Goal: Task Accomplishment & Management: Manage account settings

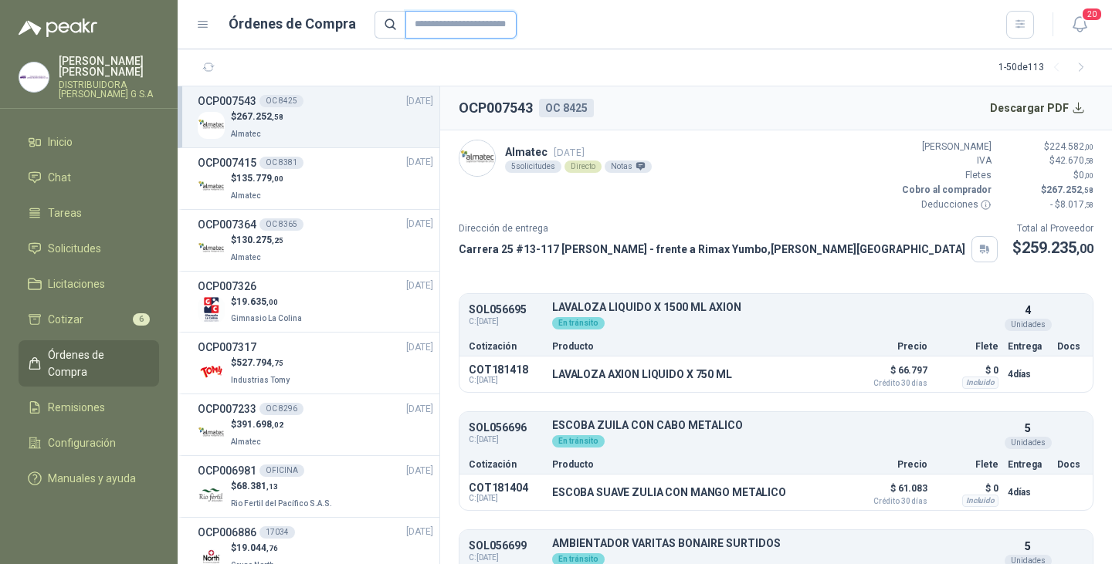
click at [431, 29] on input "text" at bounding box center [460, 25] width 111 height 28
type input "****"
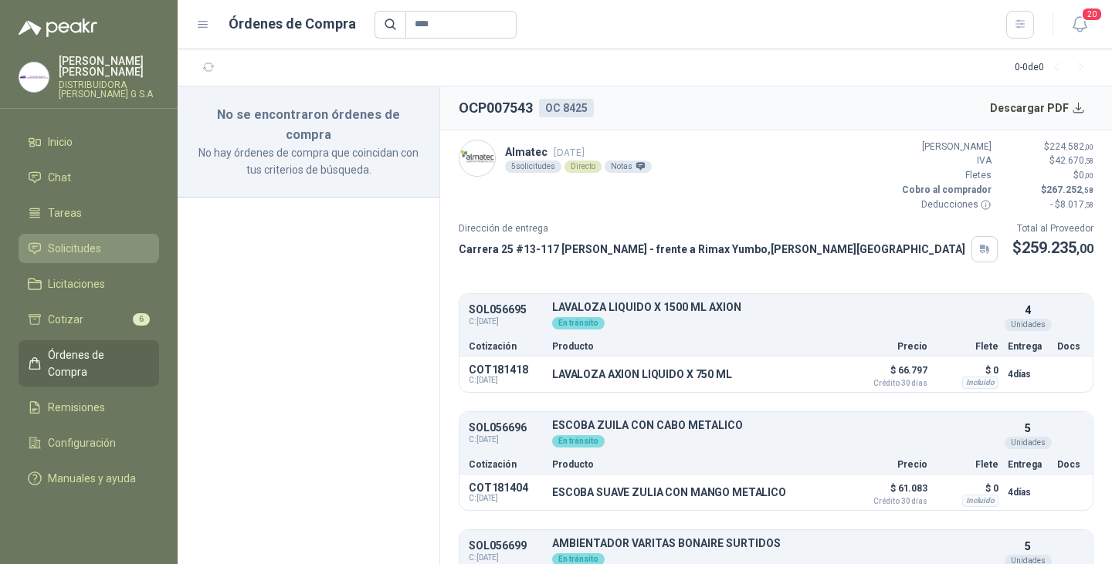
click at [80, 240] on span "Solicitudes" at bounding box center [74, 248] width 53 height 17
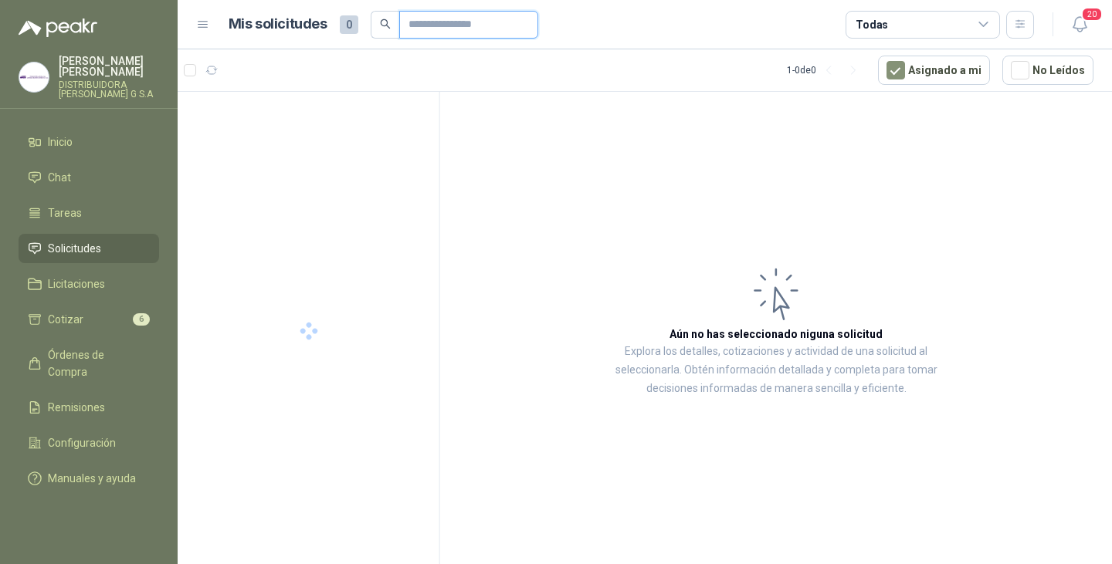
click at [455, 21] on input "text" at bounding box center [462, 25] width 108 height 26
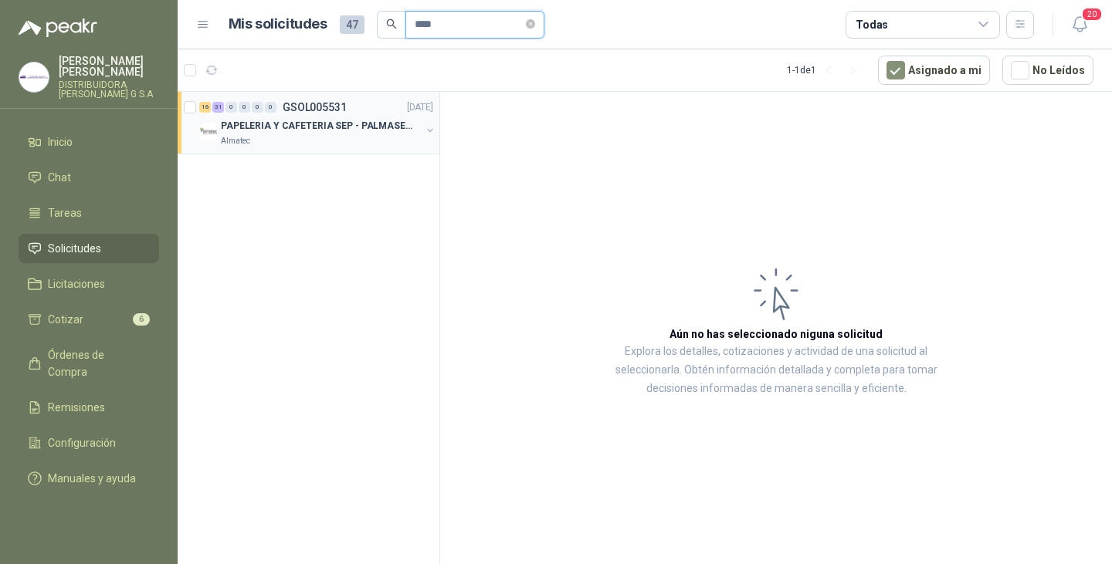
type input "****"
click at [300, 129] on p "PAPELERIA Y CAFETERIA SEP - PALMASECA" at bounding box center [317, 126] width 192 height 15
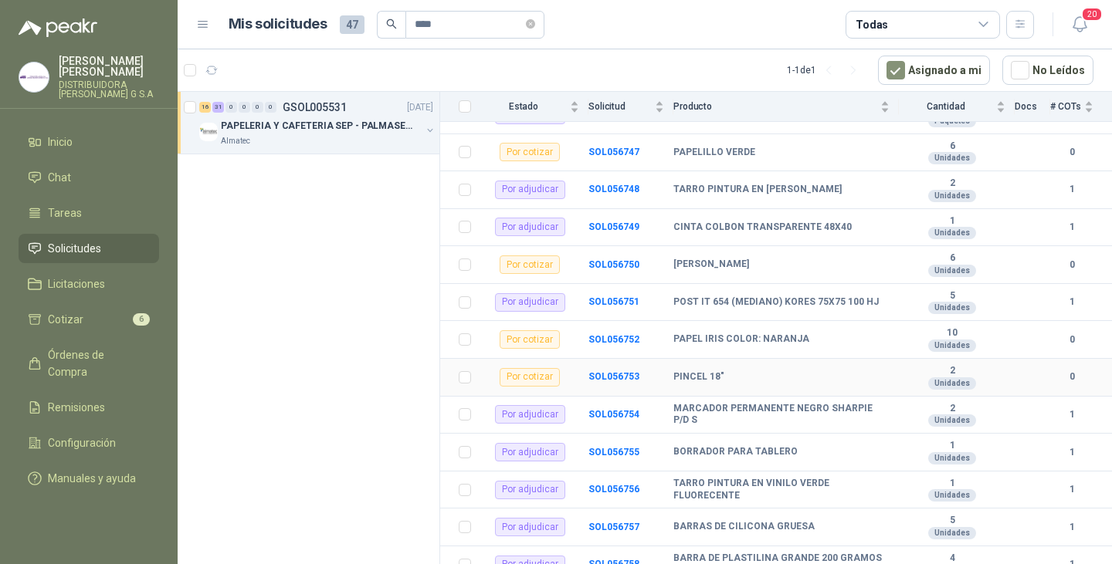
scroll to position [1505, 0]
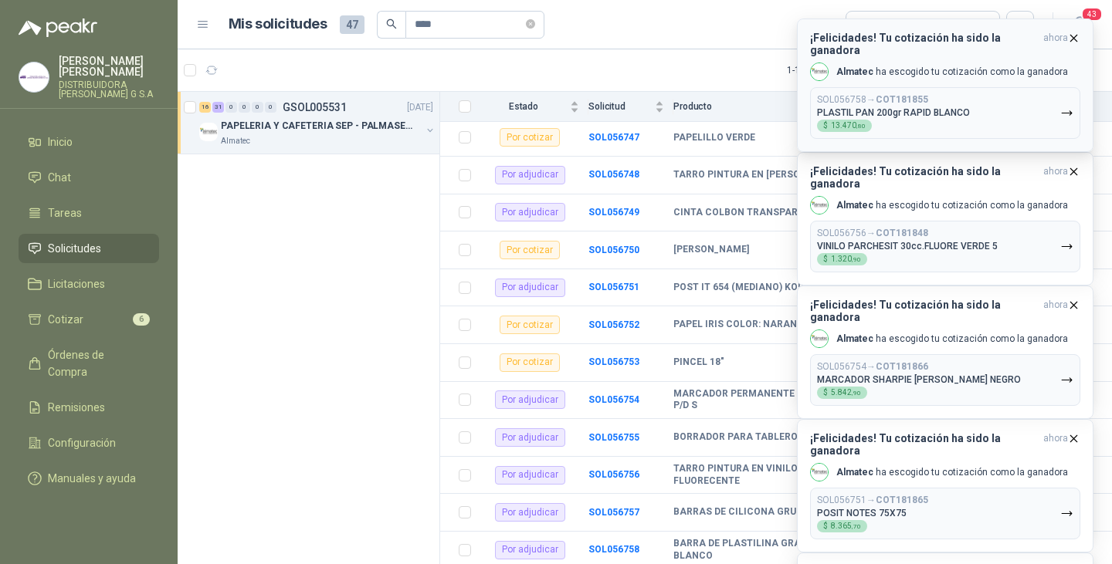
click at [921, 66] on p "Almatec ha escogido tu cotización como la ganadora" at bounding box center [952, 72] width 232 height 13
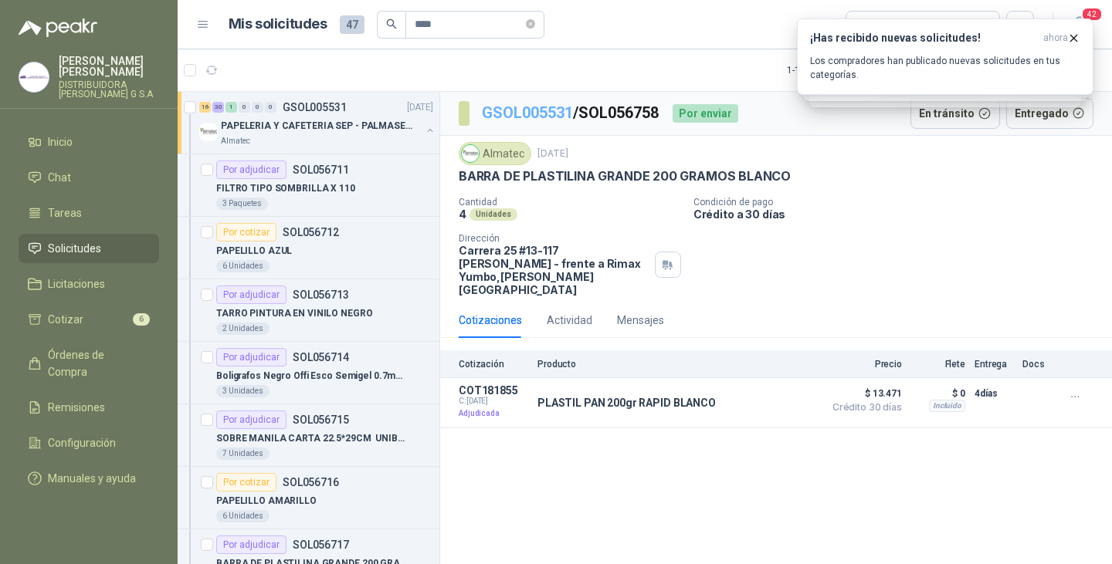
click at [546, 115] on link "GSOL005531" at bounding box center [527, 112] width 91 height 19
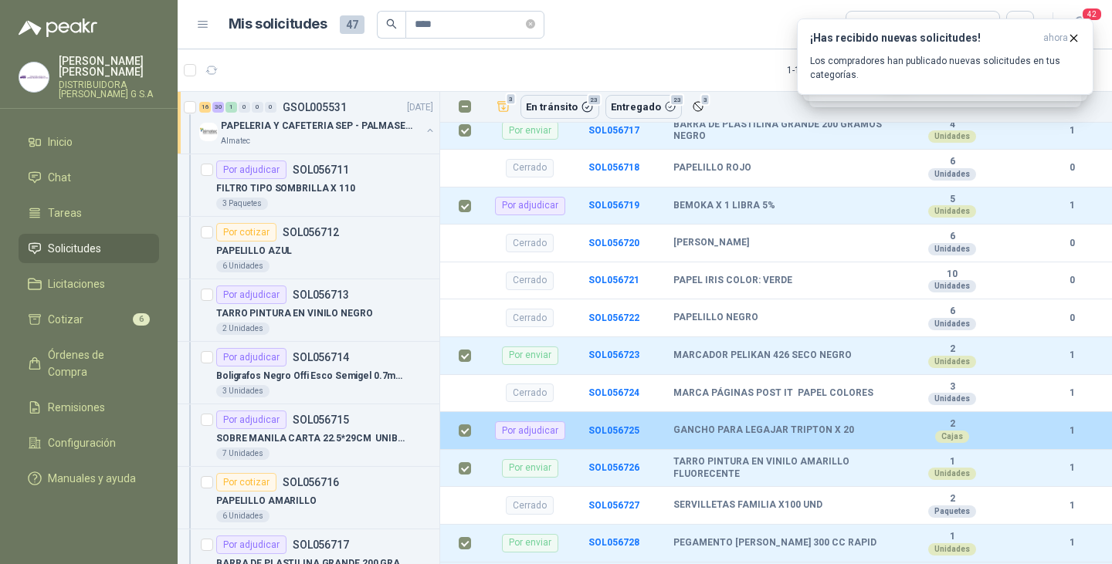
scroll to position [578, 0]
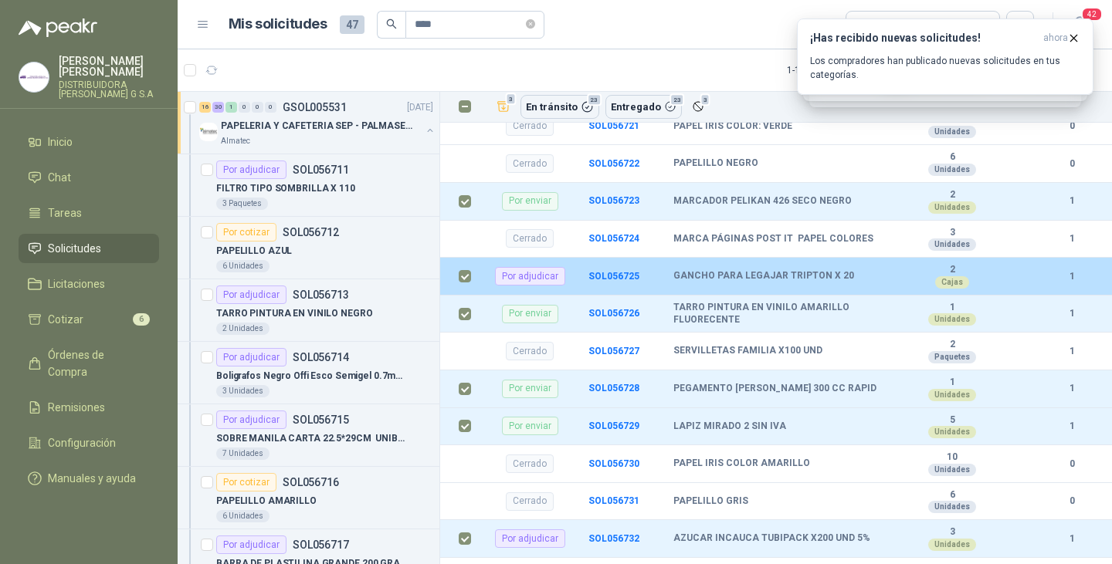
click at [466, 267] on td at bounding box center [460, 277] width 40 height 38
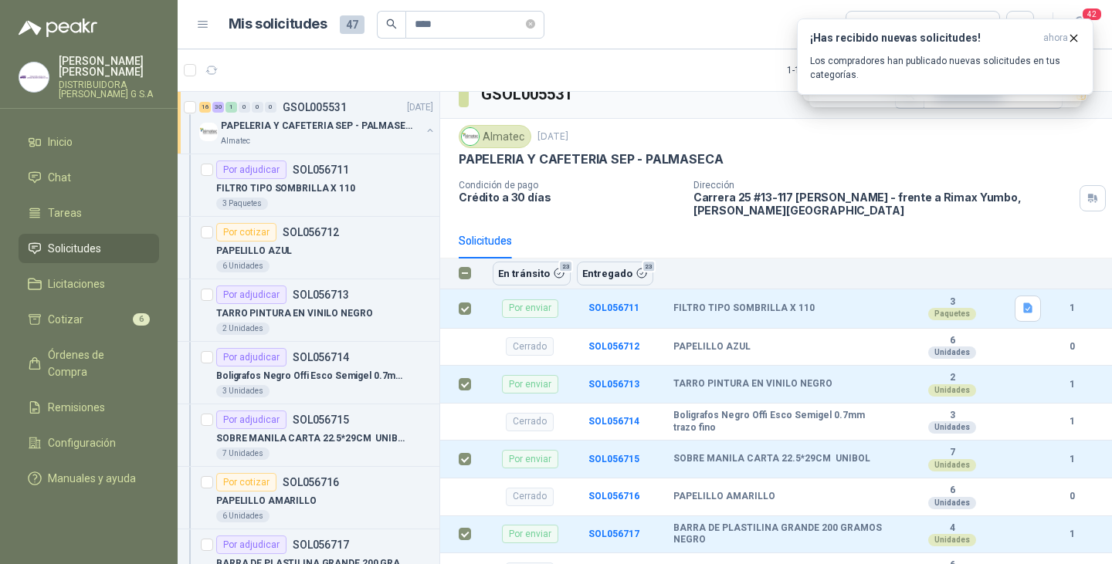
scroll to position [0, 0]
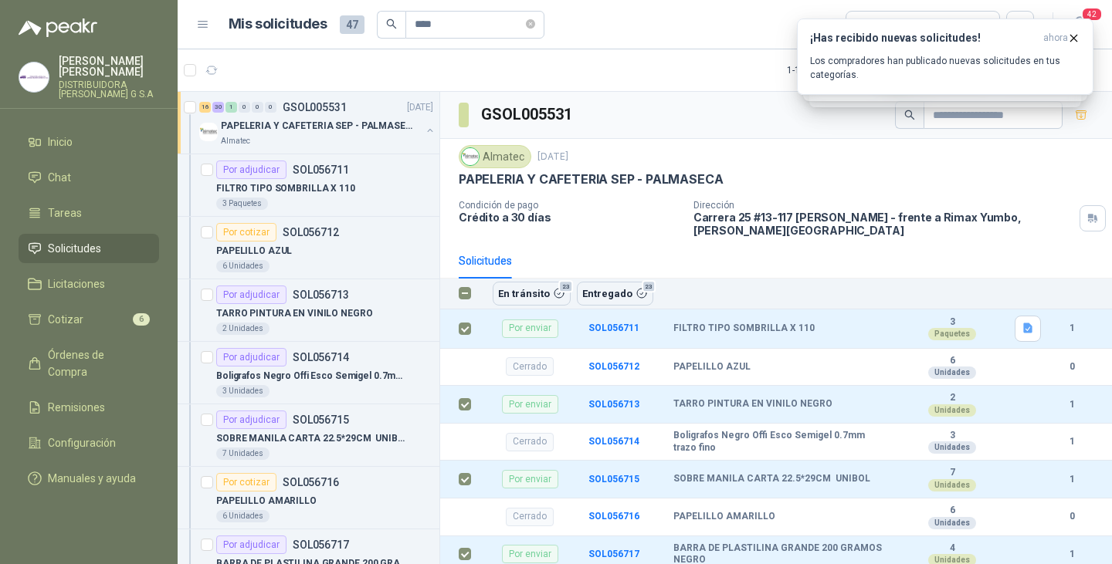
click at [745, 69] on article "1 - 1 de 1 Asignado a mi No Leídos" at bounding box center [645, 70] width 934 height 42
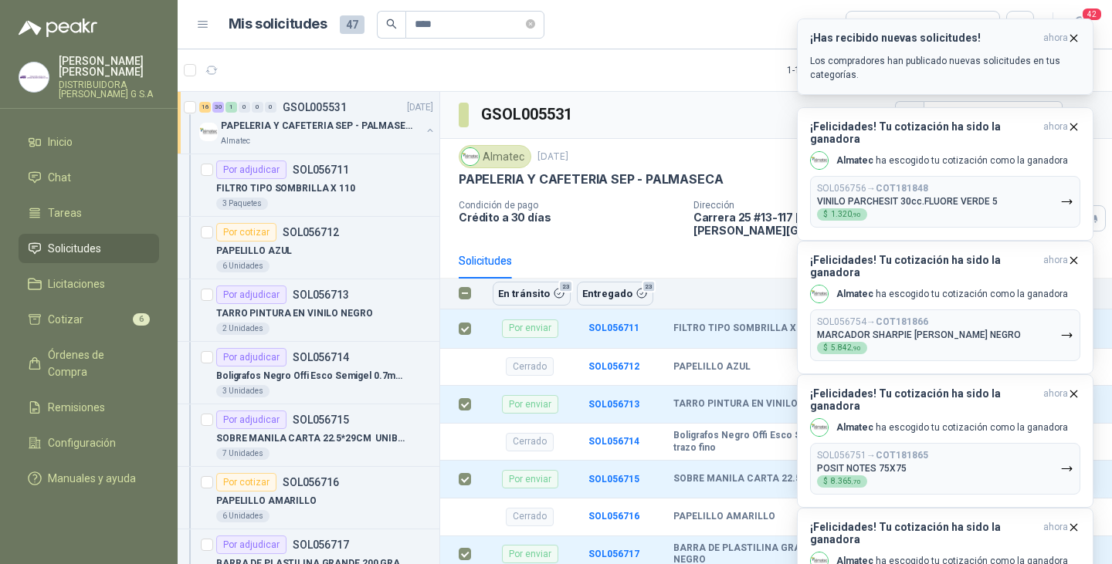
click at [1075, 36] on icon "button" at bounding box center [1073, 38] width 13 height 13
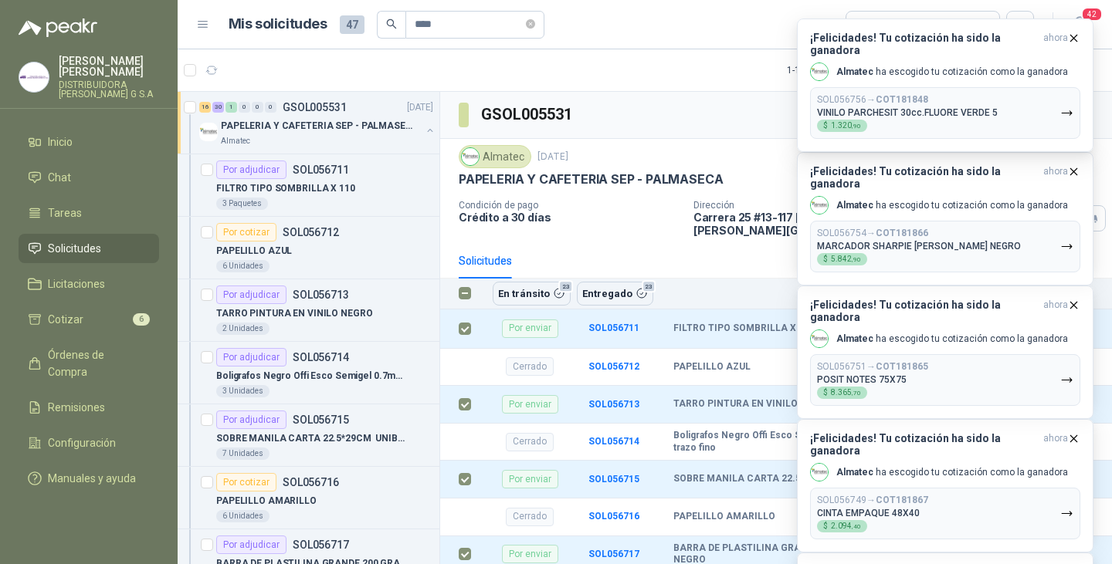
click at [1075, 39] on icon "button" at bounding box center [1074, 38] width 6 height 6
click at [1075, 19] on div "¡Felicidades! Tu cotización ha sido la ganadora ahora Almatec ha escogido tu co…" at bounding box center [945, 19] width 296 height 0
click at [1075, 39] on icon "button" at bounding box center [1074, 38] width 6 height 6
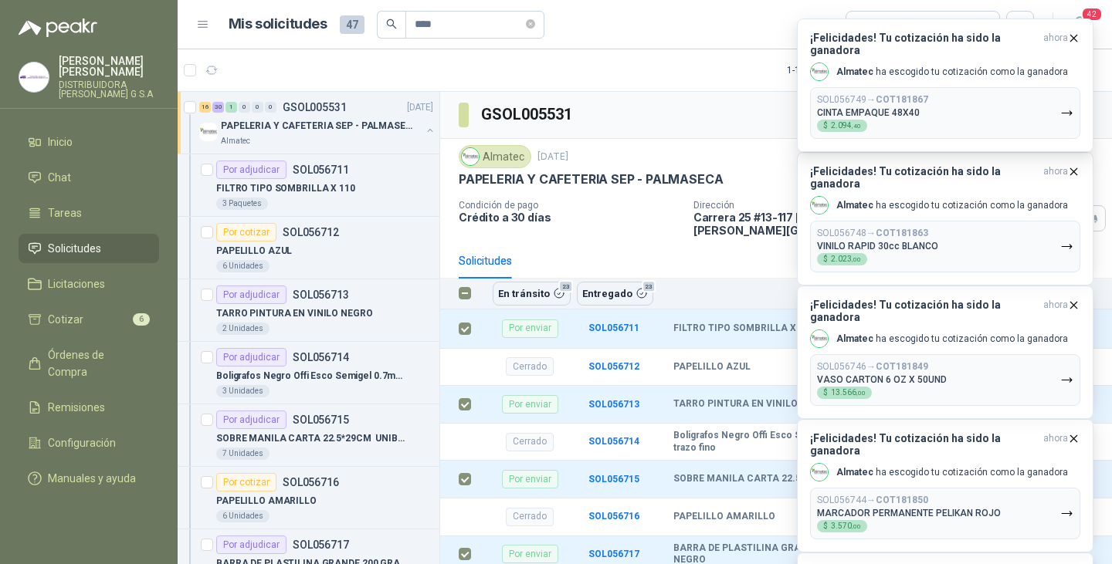
click at [1075, 19] on div "¡Felicidades! Tu cotización ha sido la ganadora ahora Almatec ha escogido tu co…" at bounding box center [945, 19] width 296 height 0
click at [1075, 39] on icon "button" at bounding box center [1074, 38] width 6 height 6
click at [1075, 39] on div "¡Felicidades! Tu cotización ha sido la ganadora ahora Almatec ha escogido tu co…" at bounding box center [945, 86] width 296 height 134
click at [1075, 39] on icon "button" at bounding box center [1074, 38] width 6 height 6
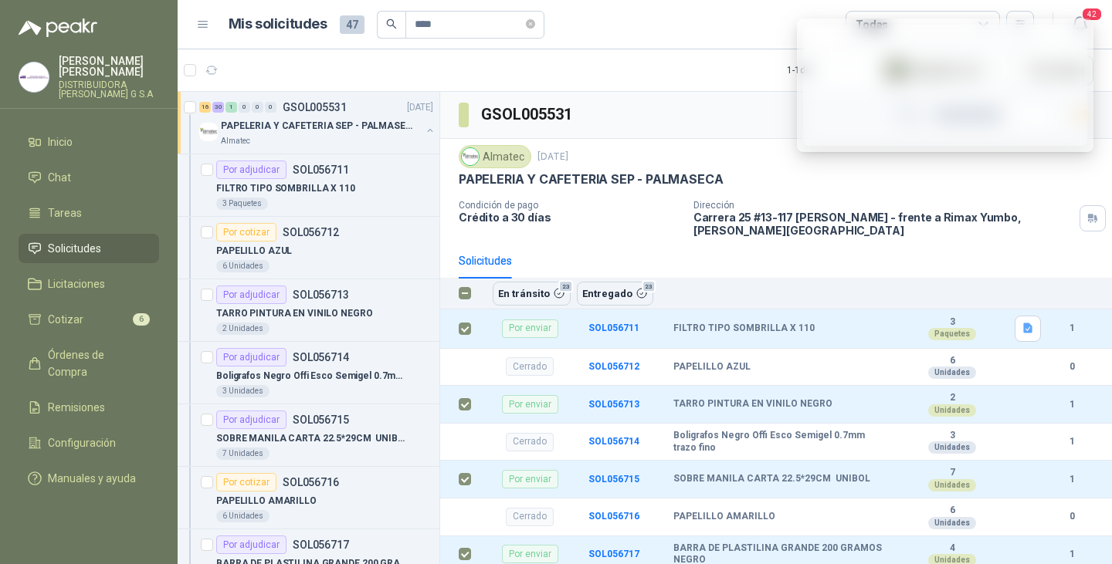
click at [1080, 3] on header "Mis solicitudes 47 **** Todas 42" at bounding box center [645, 24] width 934 height 49
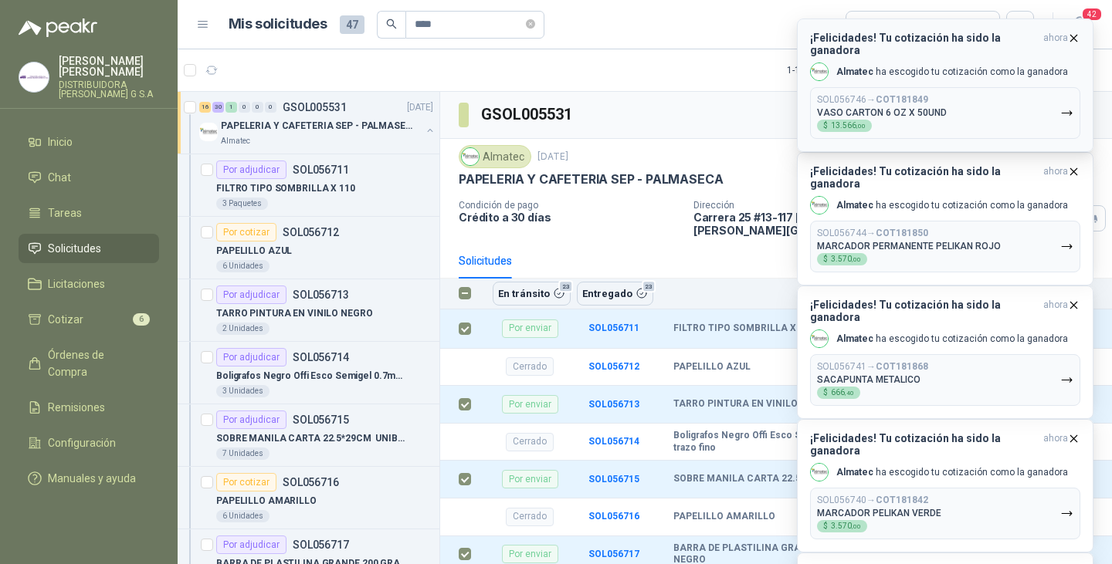
click at [1072, 37] on icon "button" at bounding box center [1074, 38] width 6 height 6
click at [1072, 37] on div "¡Felicidades! Tu cotización ha sido la ganadora ahora Almatec ha escogido tu co…" at bounding box center [945, 86] width 296 height 134
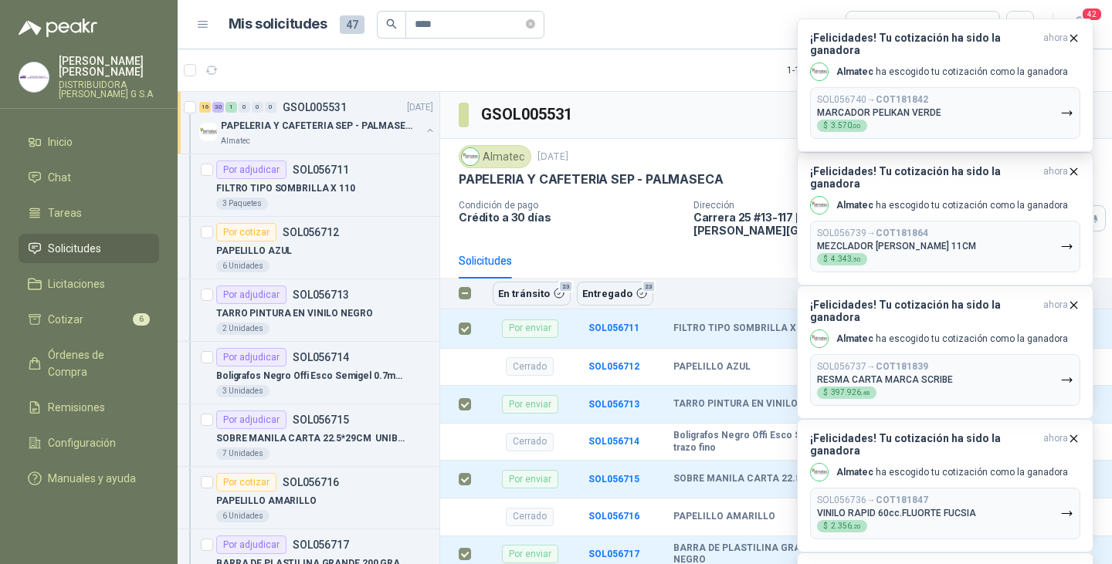
click at [1072, 37] on icon "button" at bounding box center [1074, 38] width 6 height 6
click at [1072, 19] on div "¡Felicidades! Tu cotización ha sido la ganadora ahora Almatec ha escogido tu co…" at bounding box center [945, 19] width 296 height 0
click at [1072, 37] on icon "button" at bounding box center [1074, 38] width 6 height 6
click at [1072, 37] on div "¡Felicidades! Tu cotización ha sido la ganadora ahora Almatec ha escogido tu co…" at bounding box center [945, 86] width 296 height 134
click at [1072, 37] on icon "button" at bounding box center [1074, 38] width 6 height 6
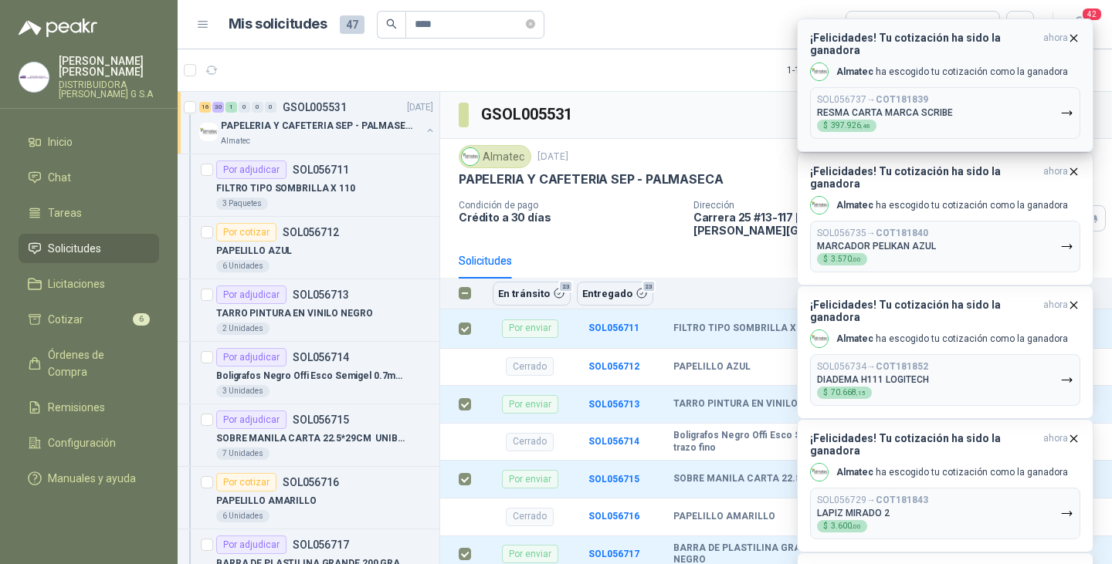
click at [1072, 37] on icon "button" at bounding box center [1074, 38] width 6 height 6
click at [1072, 19] on div "¡Felicidades! Tu cotización ha sido la ganadora ahora Almatec ha escogido tu co…" at bounding box center [945, 19] width 296 height 0
click at [1072, 37] on icon "button" at bounding box center [1074, 38] width 6 height 6
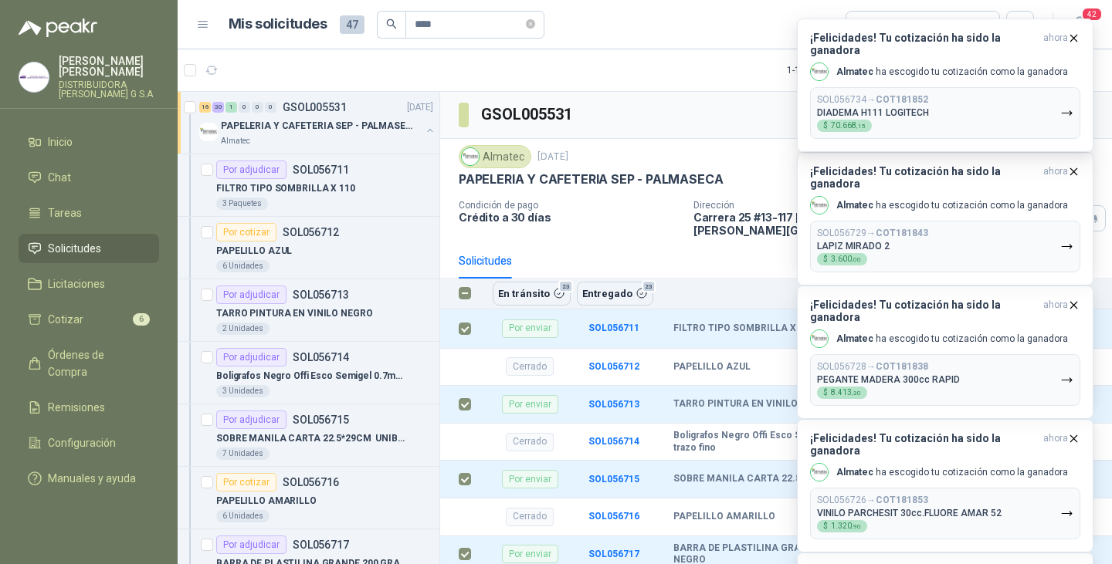
click at [1072, 37] on icon "button" at bounding box center [1074, 38] width 6 height 6
click at [1072, 37] on icon "button" at bounding box center [1073, 38] width 13 height 13
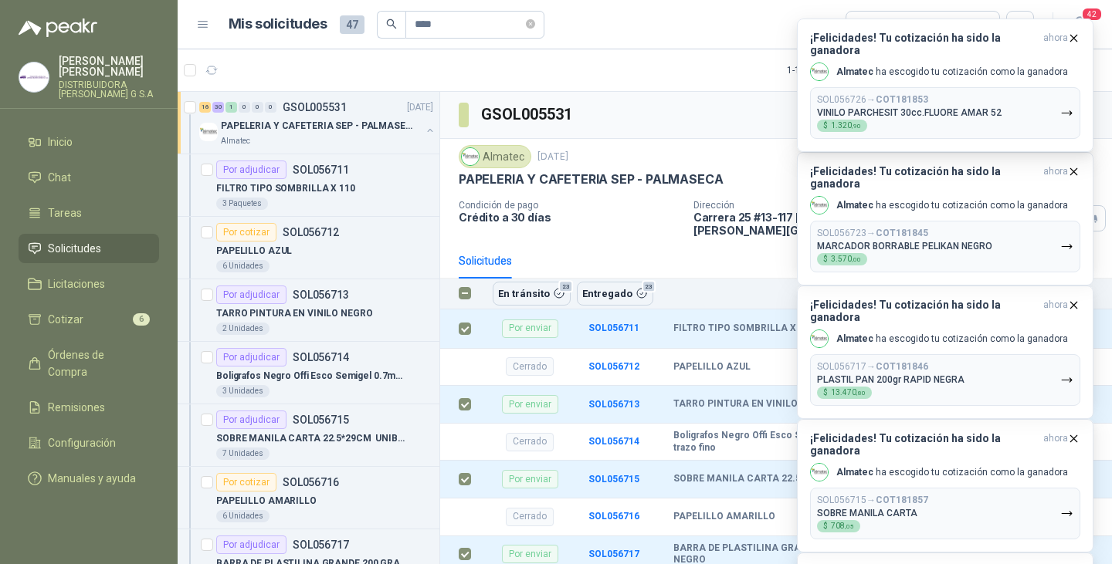
click at [1072, 37] on icon "button" at bounding box center [1074, 38] width 6 height 6
click at [1072, 37] on div "¡Felicidades! Tu cotización ha sido la ganadora ahora Almatec ha escogido tu co…" at bounding box center [945, 86] width 296 height 134
click at [1072, 37] on icon "button" at bounding box center [1073, 38] width 13 height 13
click at [1072, 19] on div "¡Felicidades! Tu cotización ha sido la ganadora ahora Almatec ha escogido tu co…" at bounding box center [945, 19] width 296 height 0
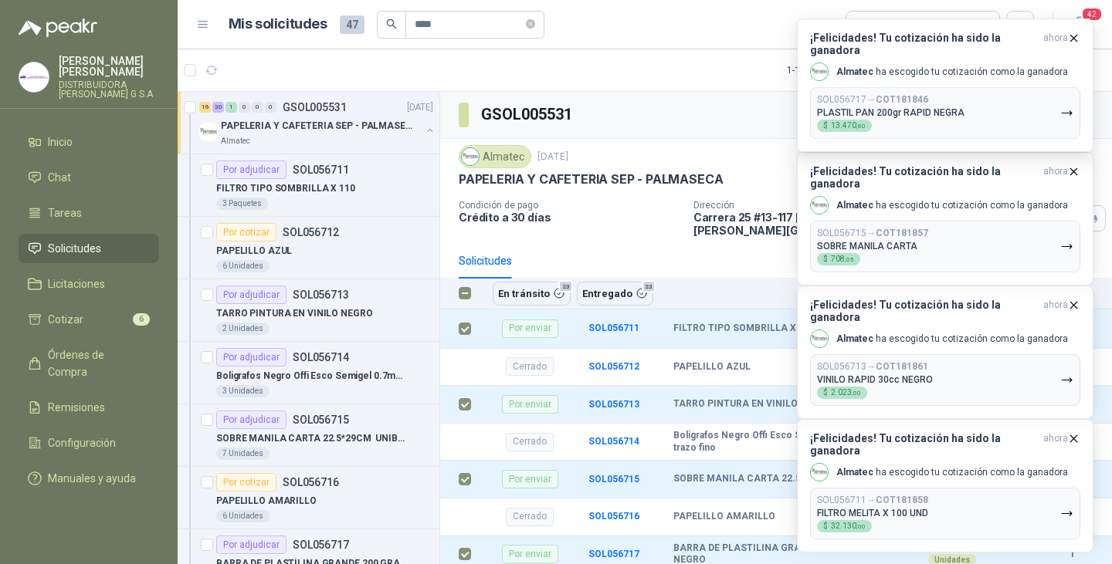
click at [1072, 37] on icon "button" at bounding box center [1074, 38] width 6 height 6
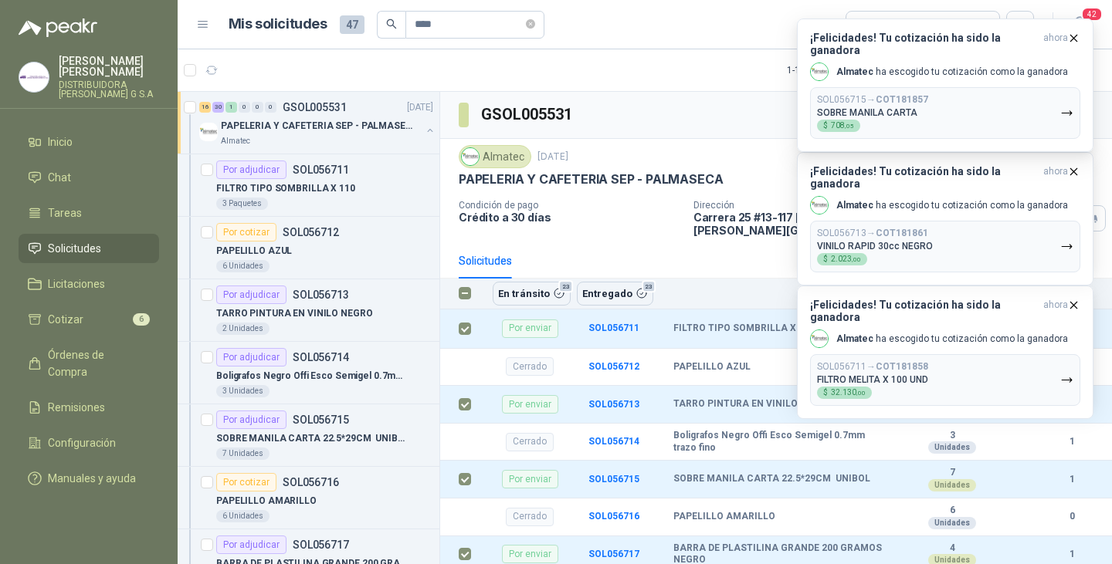
click at [1072, 37] on icon "button" at bounding box center [1074, 38] width 6 height 6
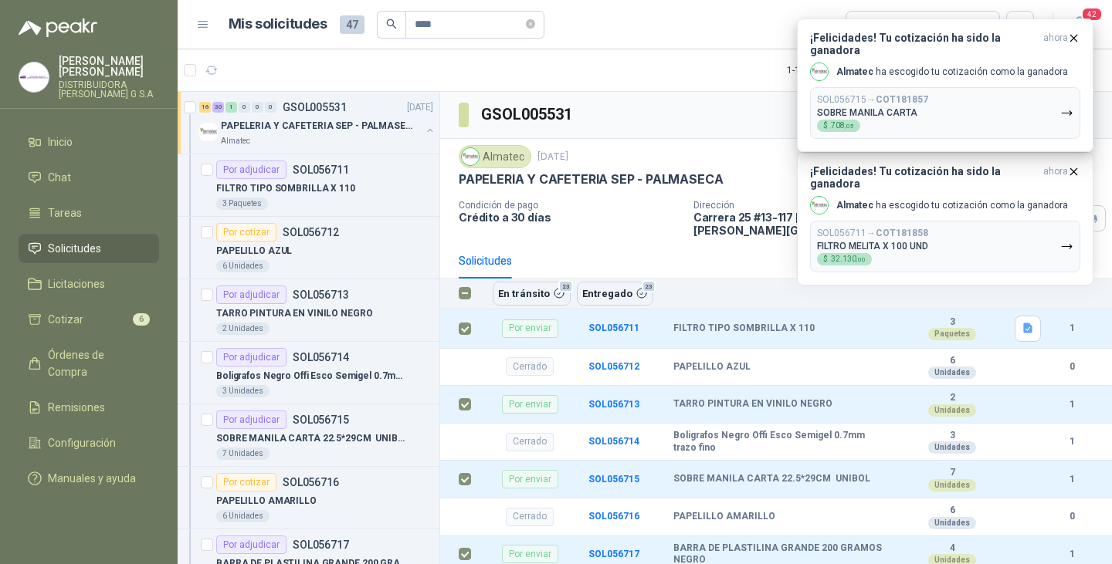
click at [1072, 37] on icon "button" at bounding box center [1074, 38] width 6 height 6
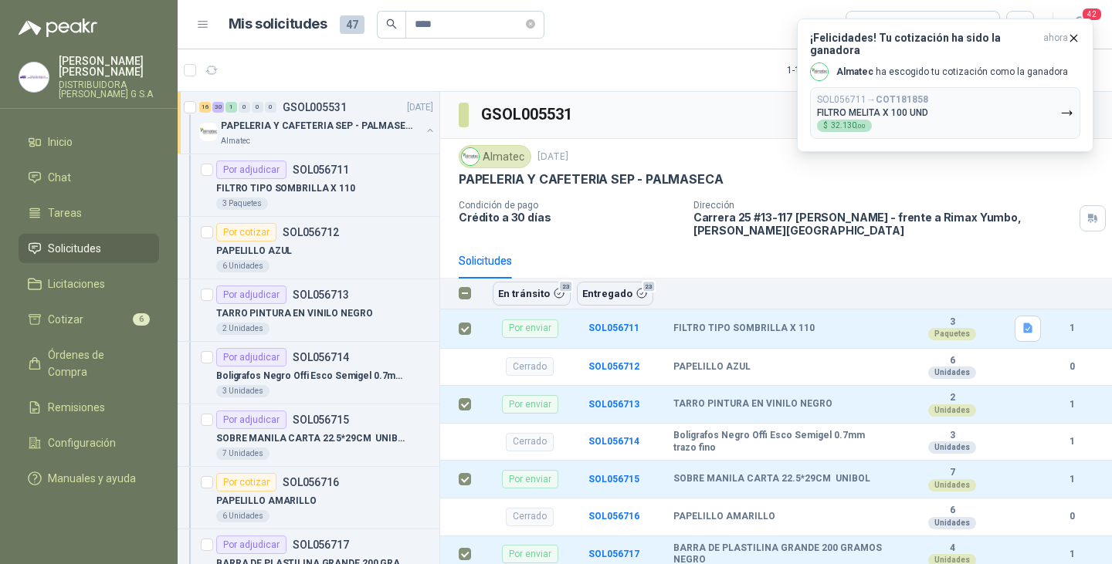
click at [1072, 37] on icon "button" at bounding box center [1074, 38] width 6 height 6
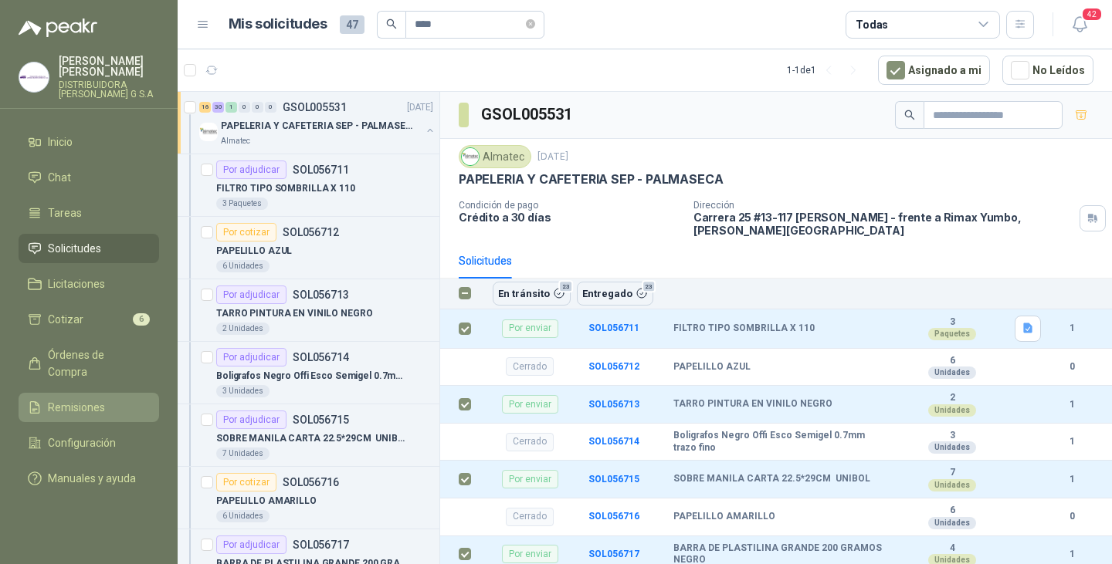
click at [86, 399] on span "Remisiones" at bounding box center [76, 407] width 57 height 17
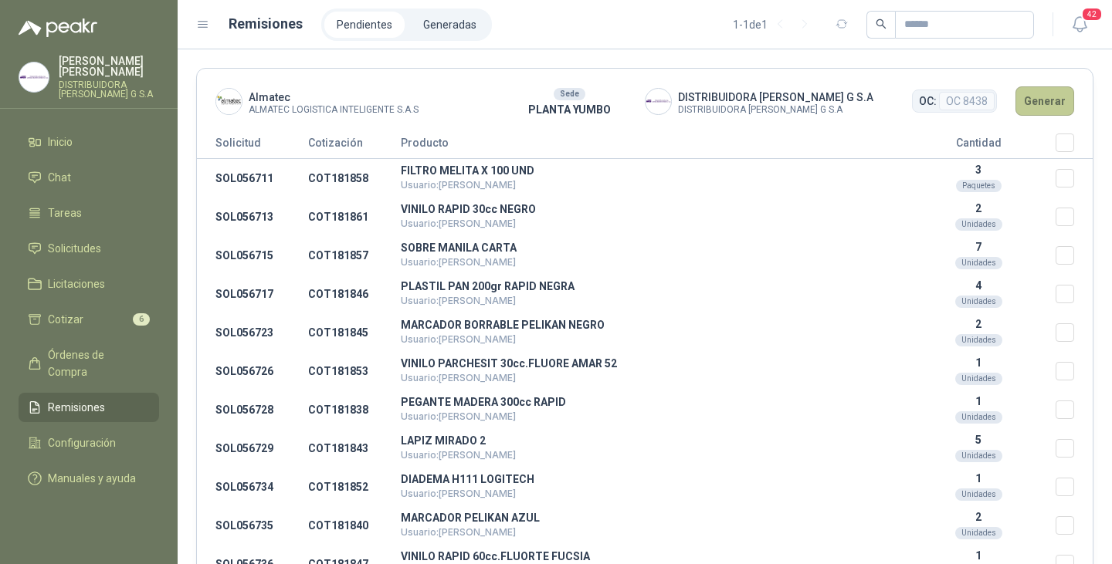
click at [1032, 102] on button "Generar" at bounding box center [1044, 100] width 59 height 29
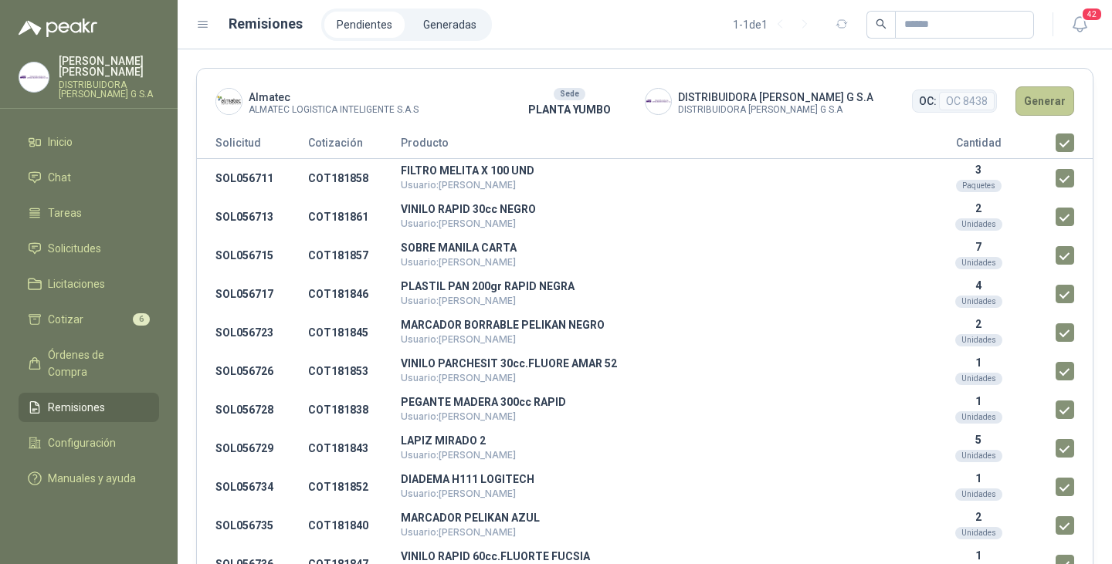
click at [1043, 103] on button "Generar" at bounding box center [1044, 100] width 59 height 29
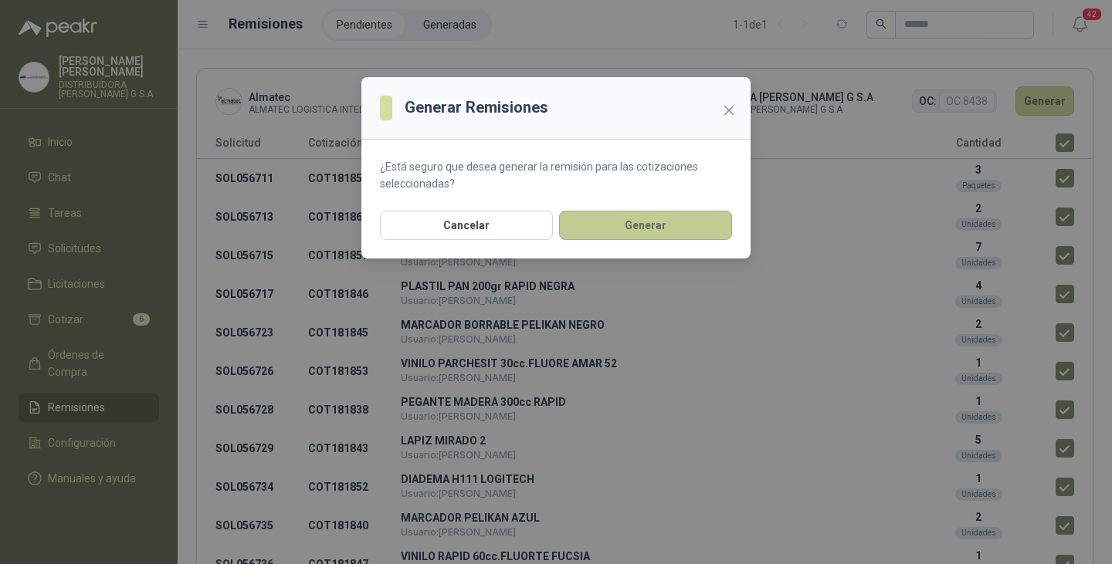
click at [625, 230] on button "Generar" at bounding box center [645, 225] width 173 height 29
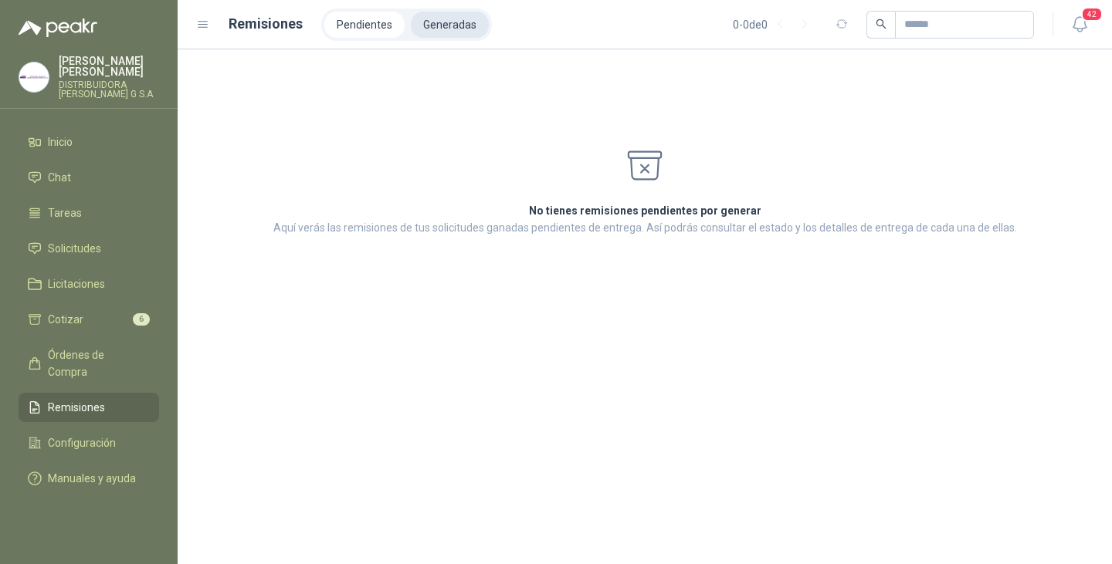
click at [423, 23] on li "Generadas" at bounding box center [450, 25] width 78 height 26
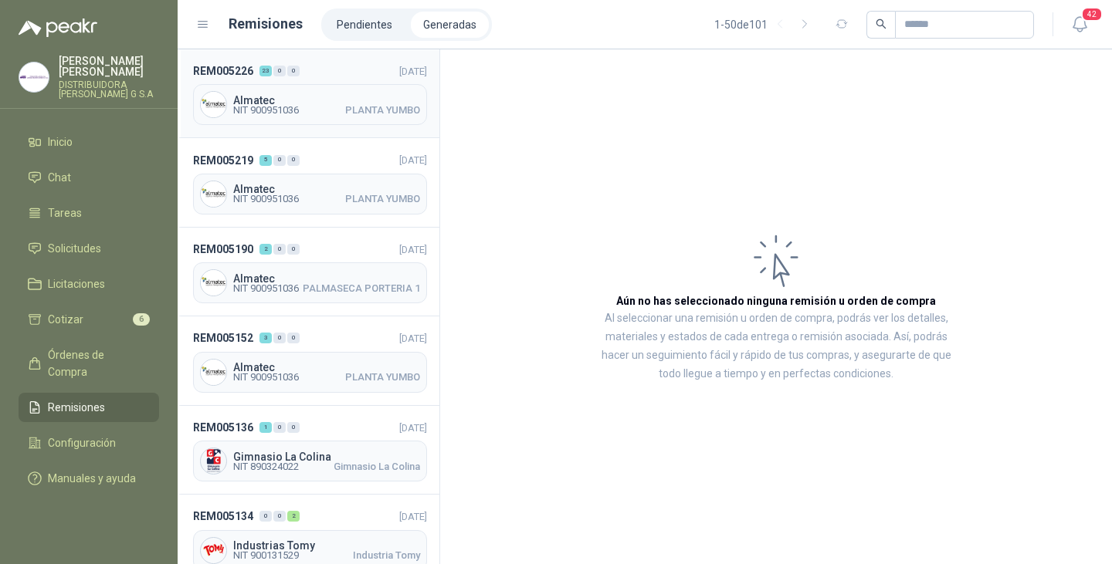
click at [287, 93] on div "Almatec NIT 900951036 PLANTA YUMBO" at bounding box center [310, 104] width 234 height 41
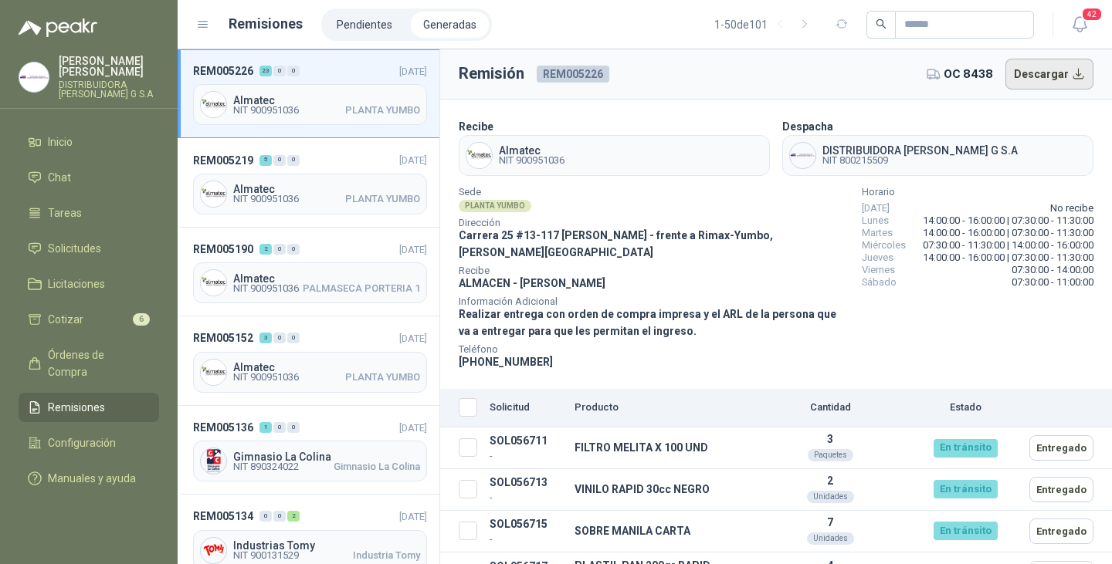
click at [1049, 74] on button "Descargar" at bounding box center [1049, 74] width 89 height 31
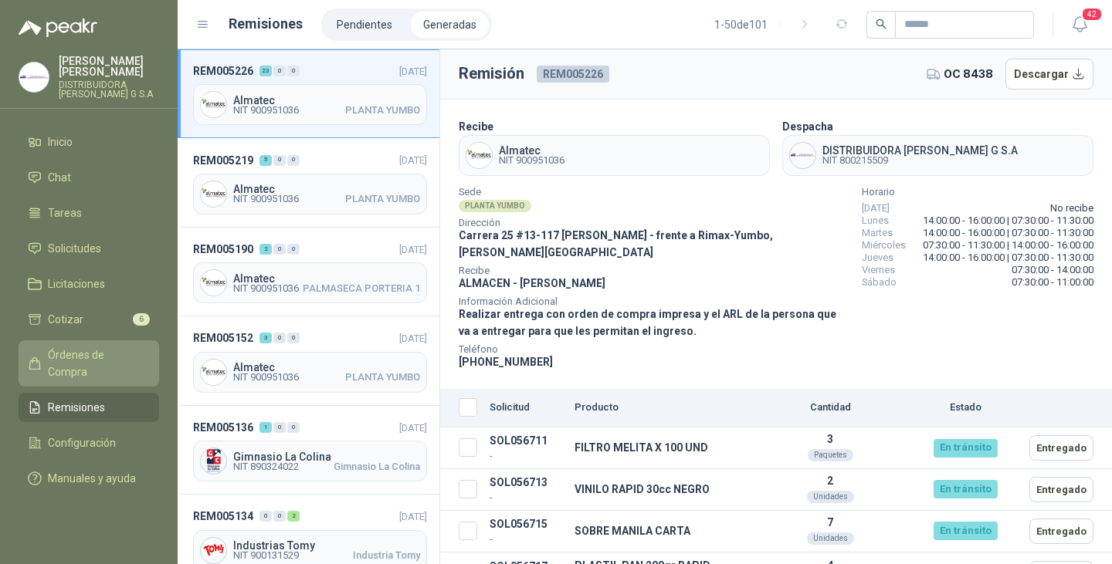
click at [91, 347] on span "Órdenes de Compra" at bounding box center [96, 364] width 97 height 34
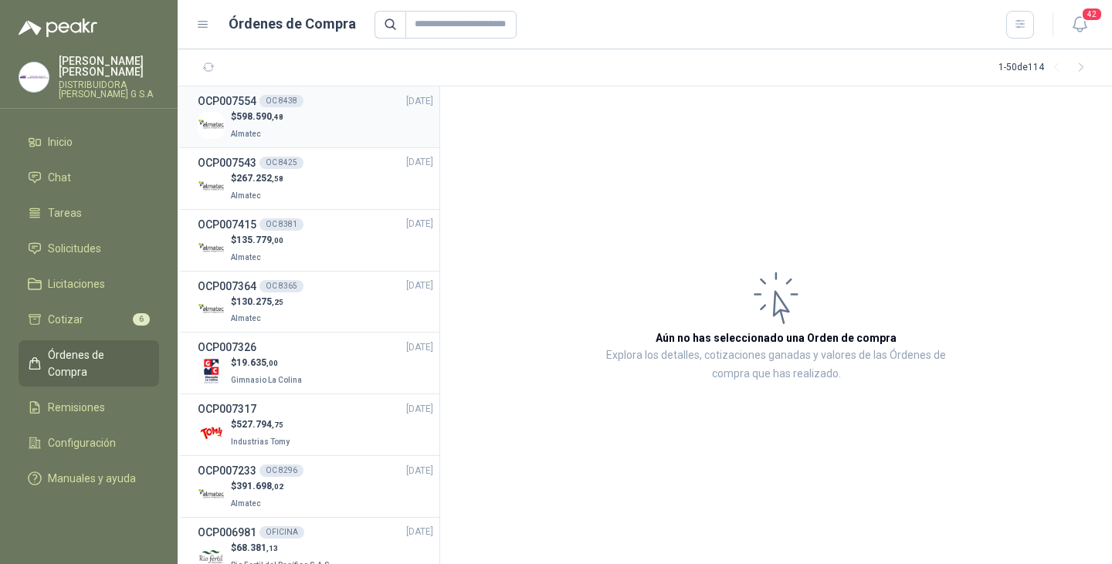
click at [304, 99] on div "OCP007554 OC 8438 [DATE]" at bounding box center [315, 101] width 235 height 17
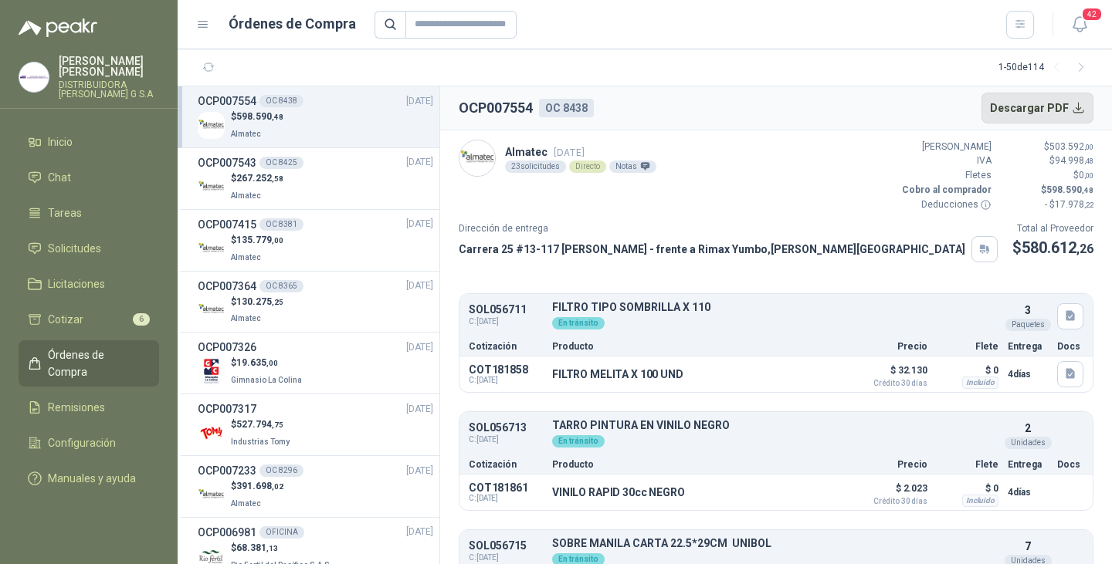
click at [1067, 105] on button "Descargar PDF" at bounding box center [1037, 108] width 113 height 31
